Goal: Information Seeking & Learning: Learn about a topic

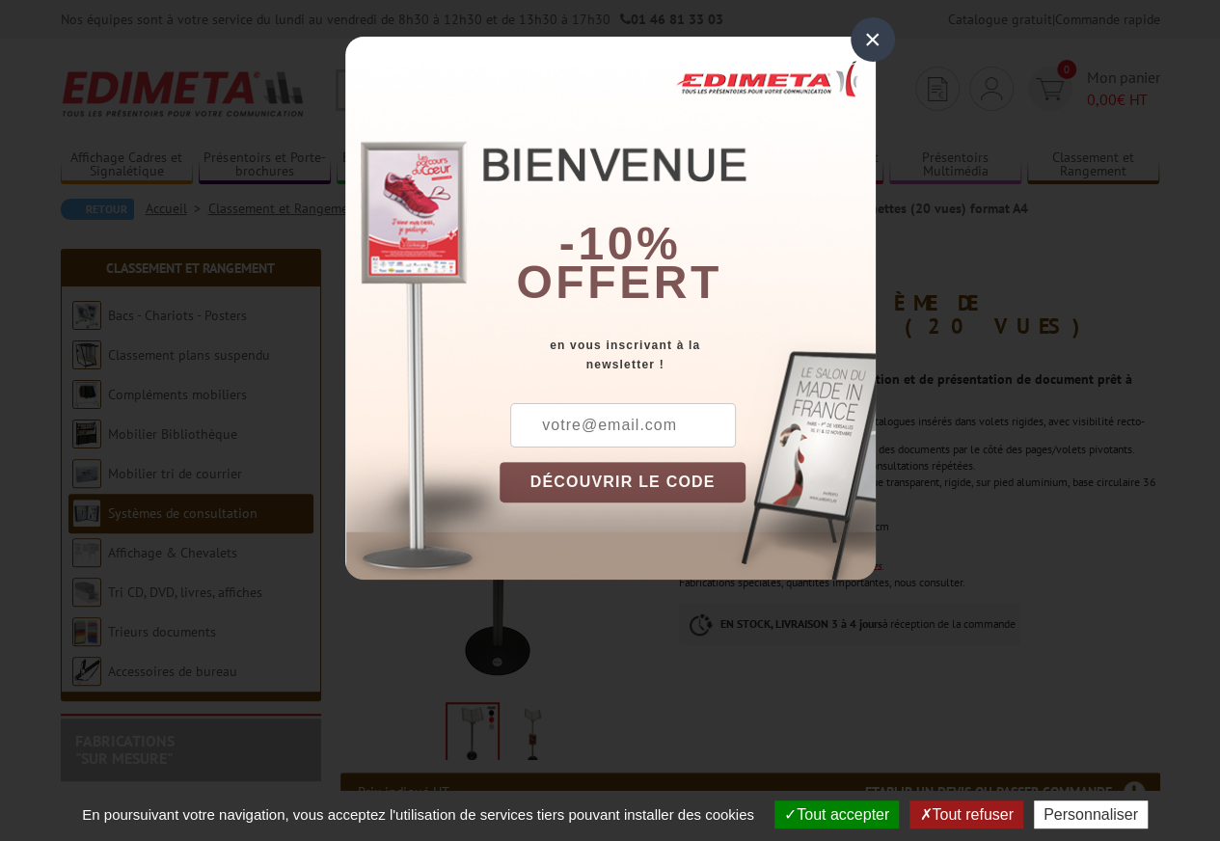
click at [868, 41] on div "×" at bounding box center [873, 39] width 44 height 44
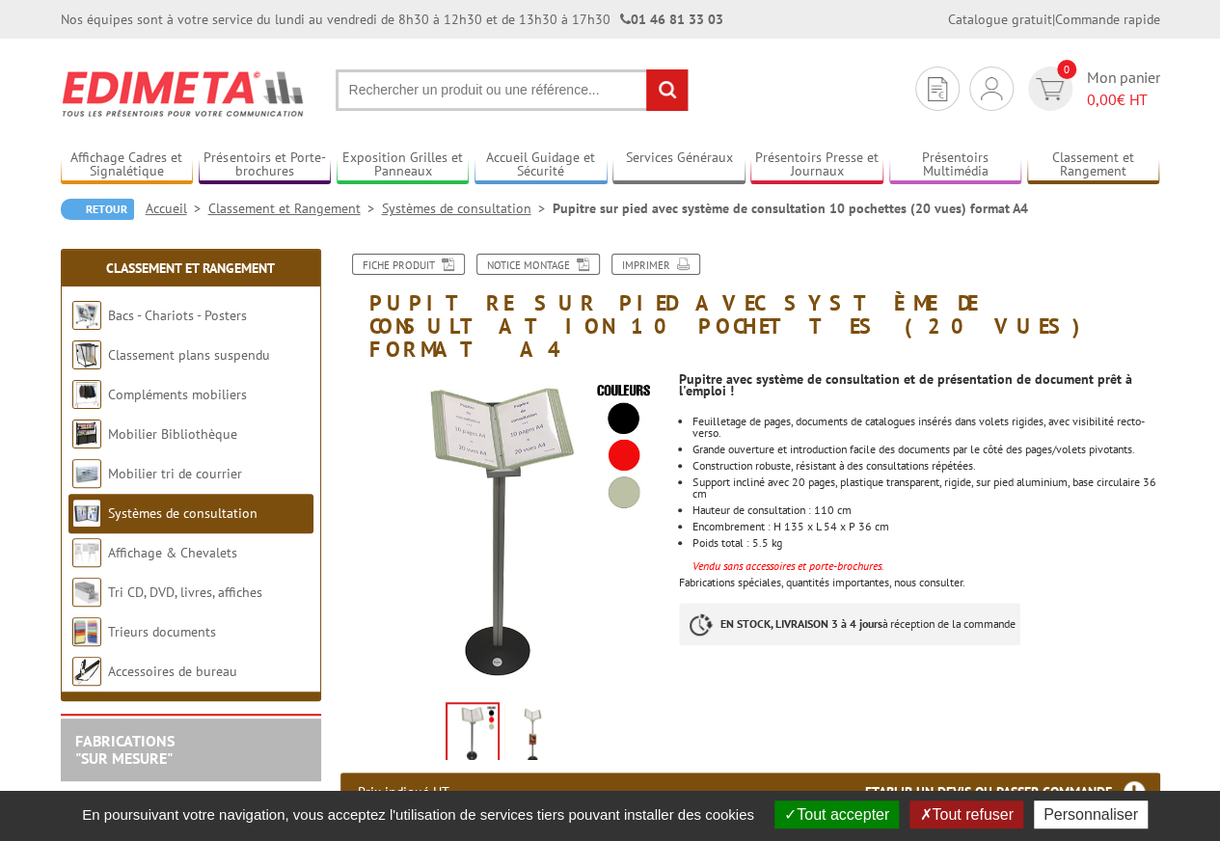
click at [527, 706] on img at bounding box center [532, 736] width 46 height 60
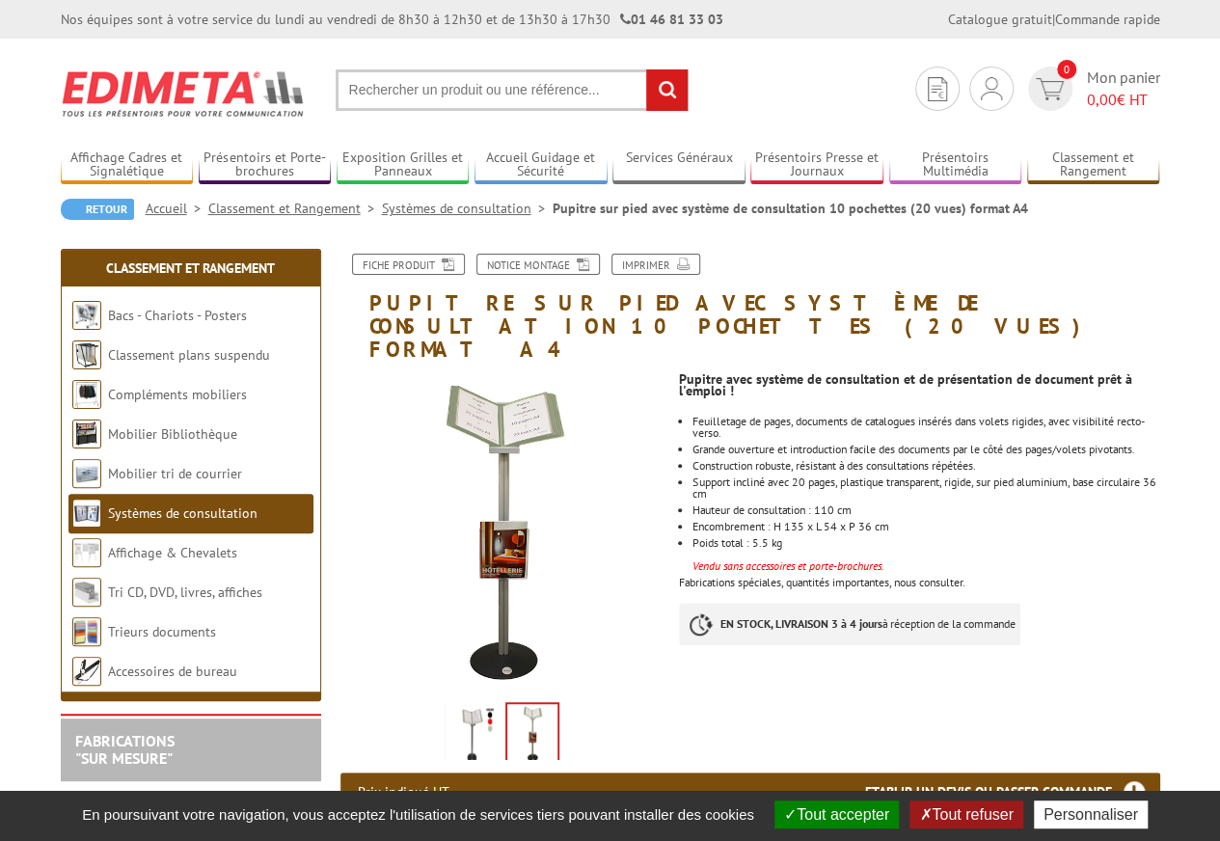
click at [527, 704] on img at bounding box center [532, 734] width 50 height 60
click at [484, 706] on img at bounding box center [473, 736] width 46 height 60
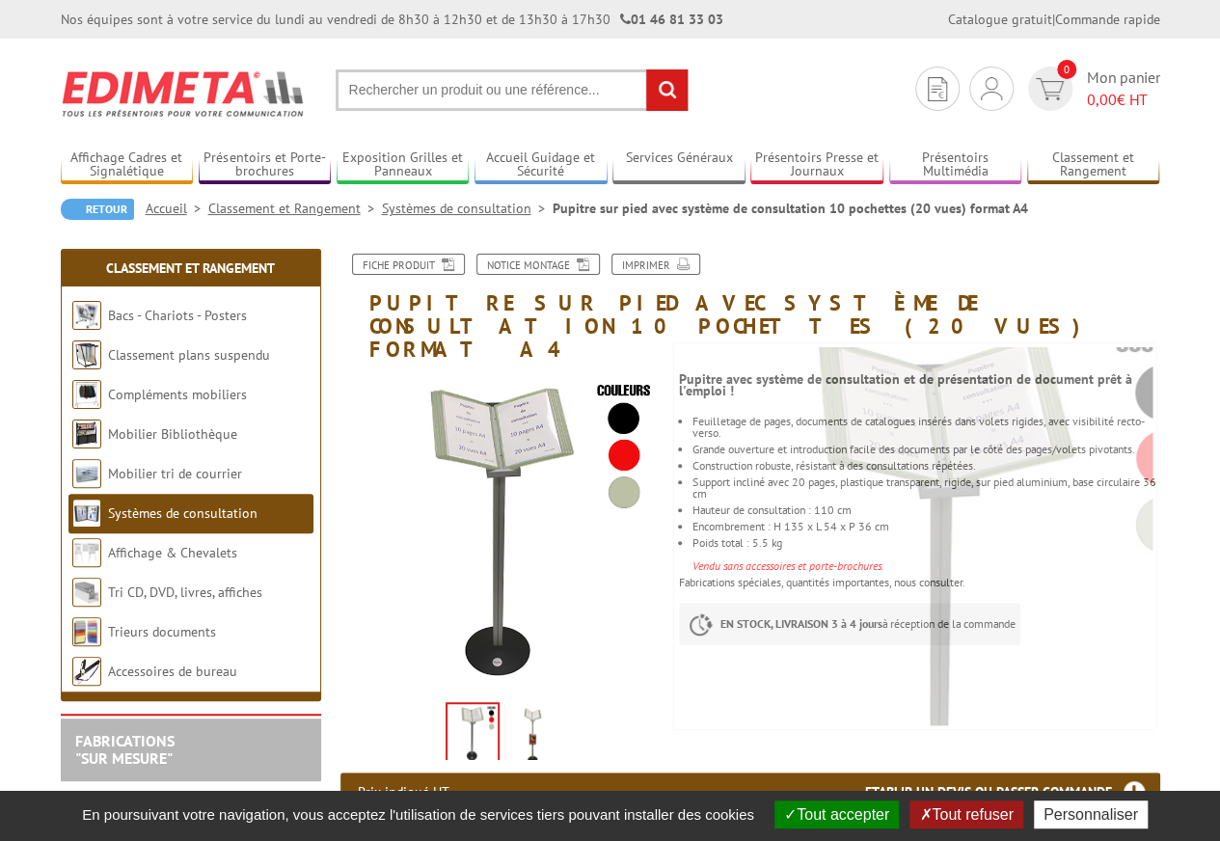
click at [961, 807] on button "Tout refuser" at bounding box center [966, 815] width 113 height 28
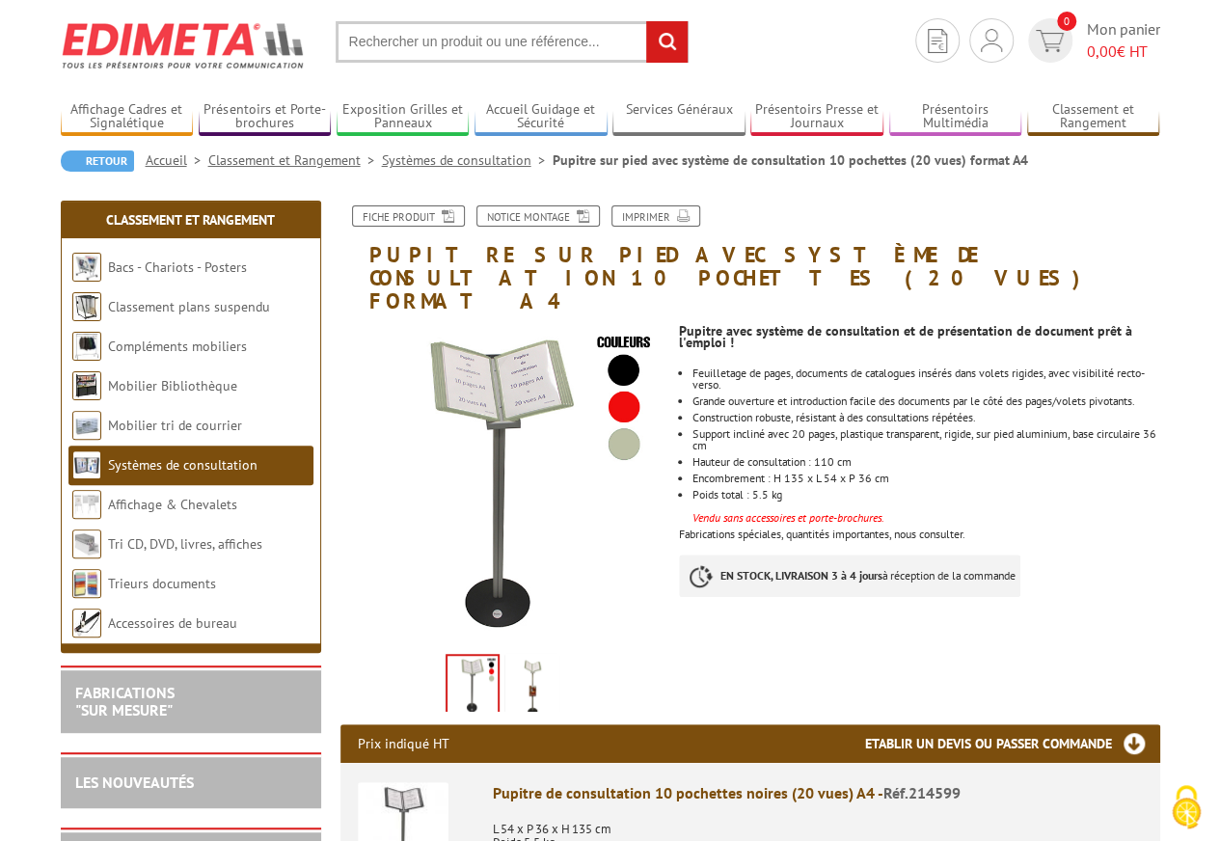
scroll to position [39, 0]
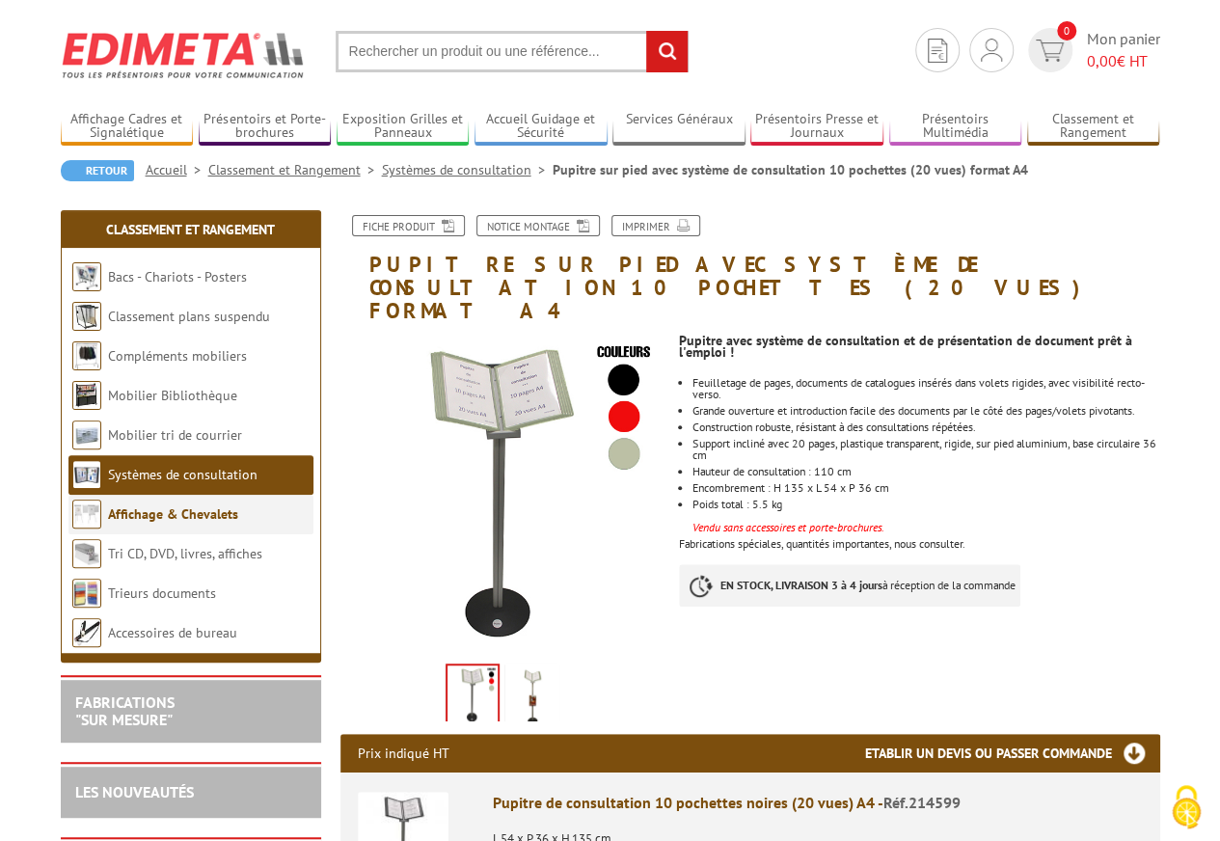
click at [181, 506] on link "Affichage & Chevalets" at bounding box center [173, 514] width 130 height 17
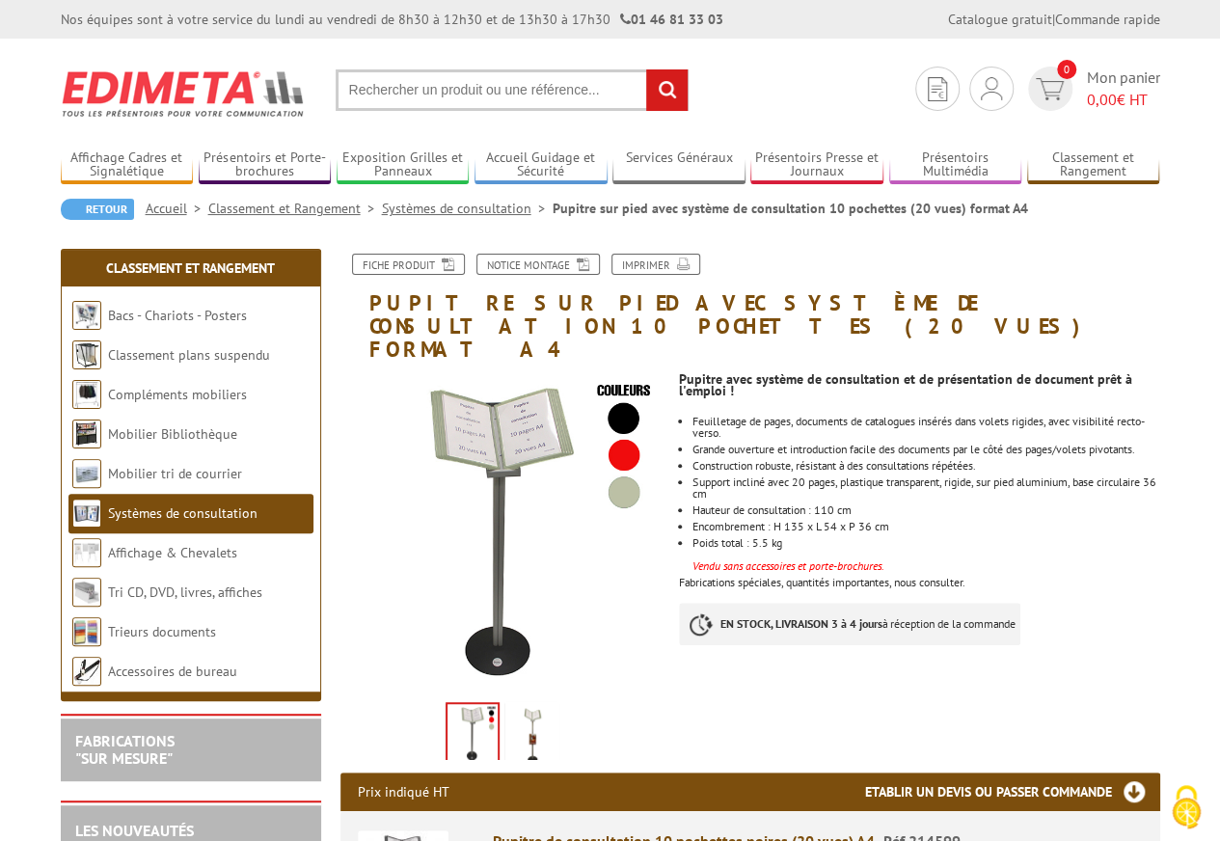
click at [795, 214] on li "Pupitre sur pied avec système de consultation 10 pochettes (20 vues) format A4" at bounding box center [791, 208] width 476 height 19
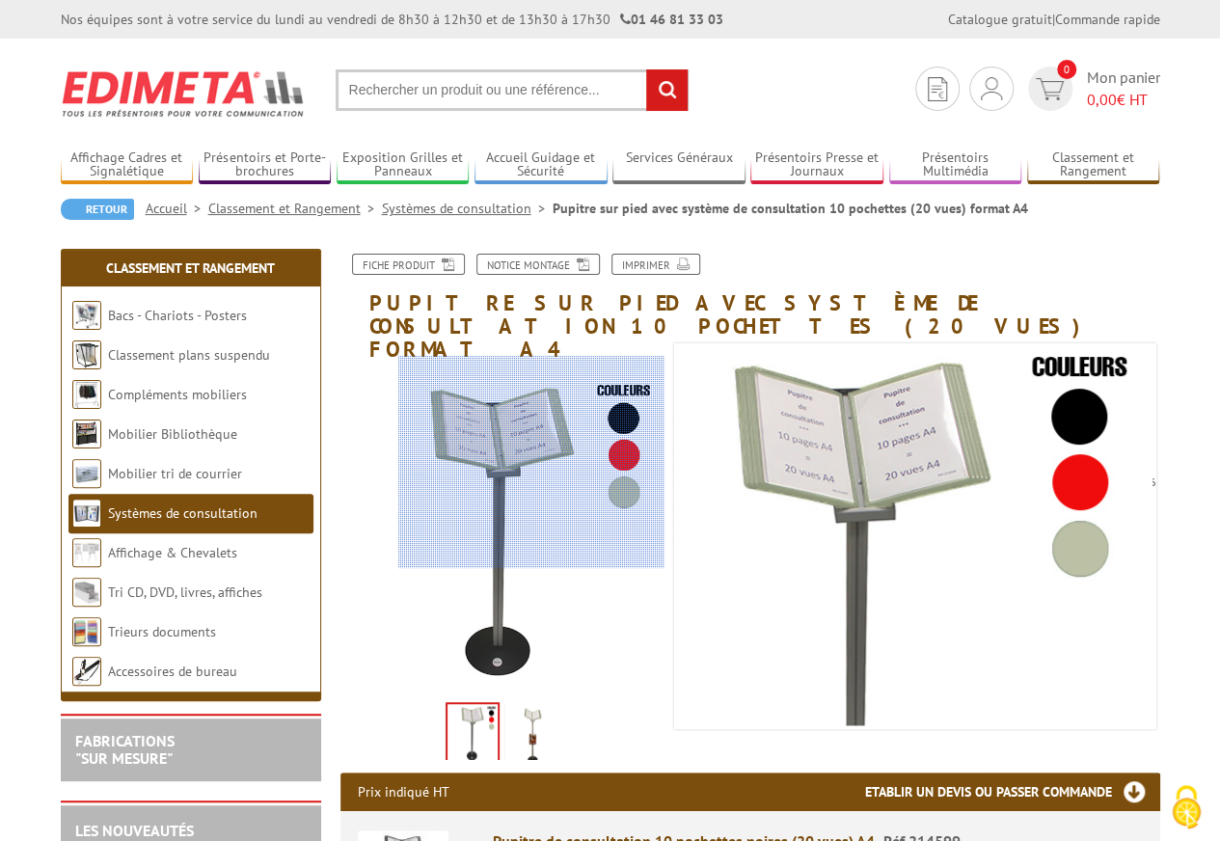
click at [555, 462] on div at bounding box center [531, 462] width 266 height 212
